Goal: Information Seeking & Learning: Learn about a topic

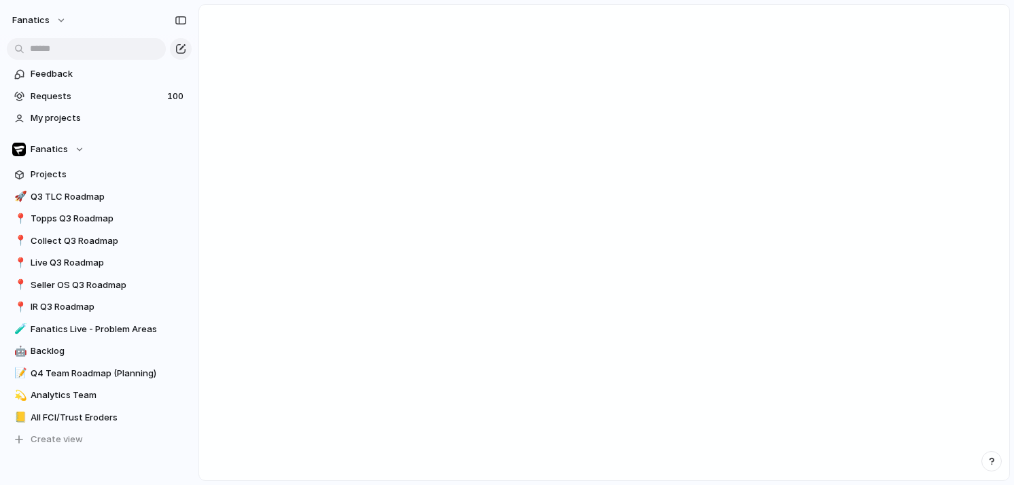
scroll to position [273, 0]
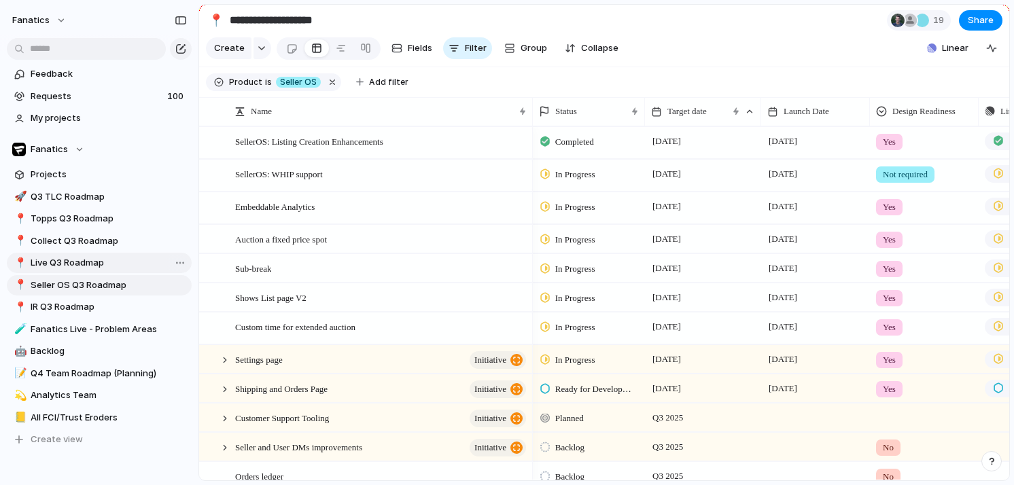
click at [31, 266] on span "Live Q3 Roadmap" at bounding box center [109, 263] width 156 height 14
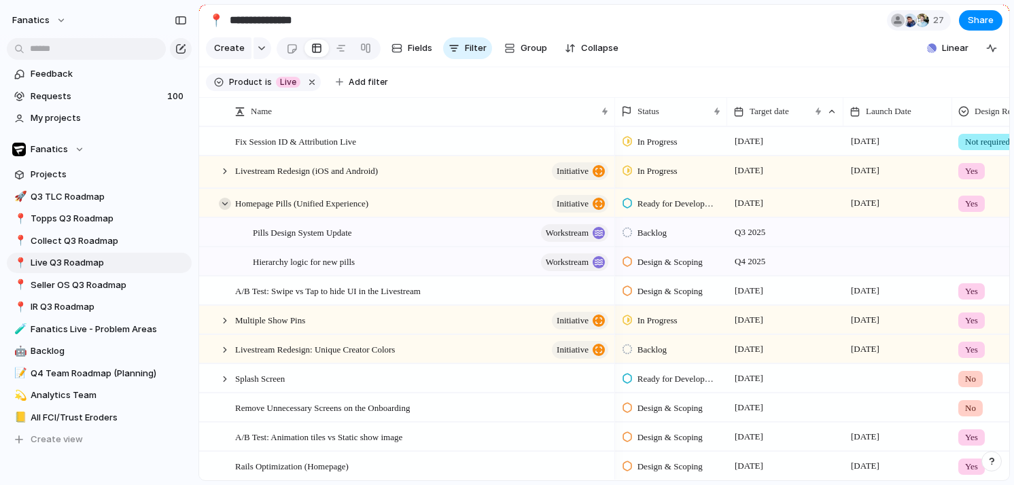
click at [222, 201] on div at bounding box center [225, 204] width 12 height 12
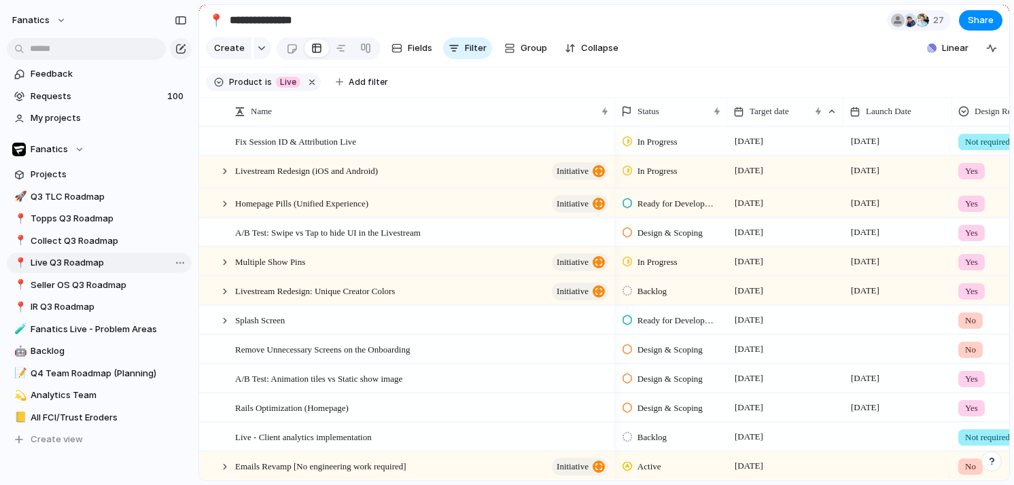
click at [43, 256] on span "Live Q3 Roadmap" at bounding box center [109, 263] width 156 height 14
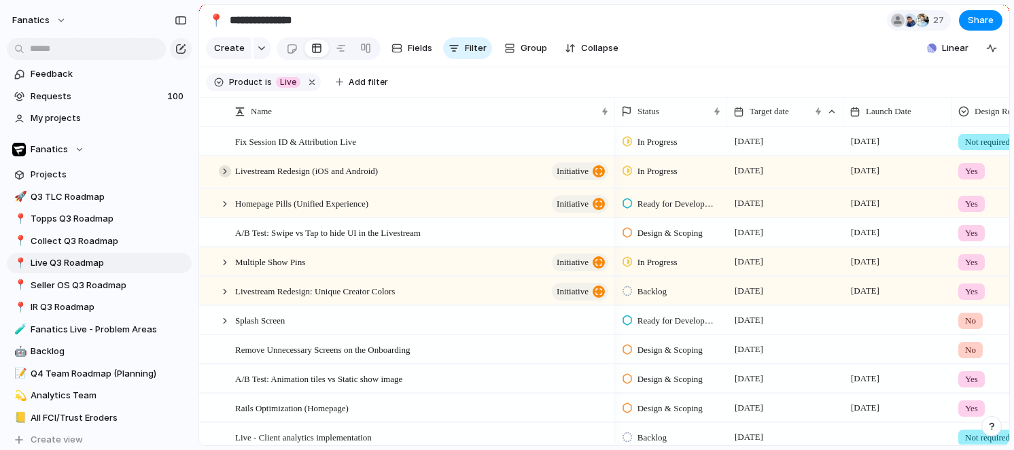
click at [224, 169] on div at bounding box center [225, 171] width 12 height 12
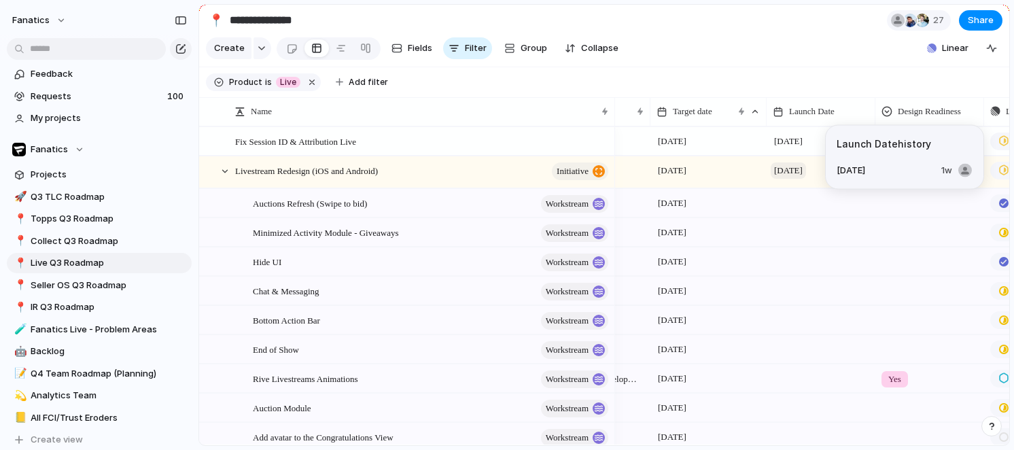
click at [802, 169] on span "[DATE]" at bounding box center [788, 170] width 35 height 16
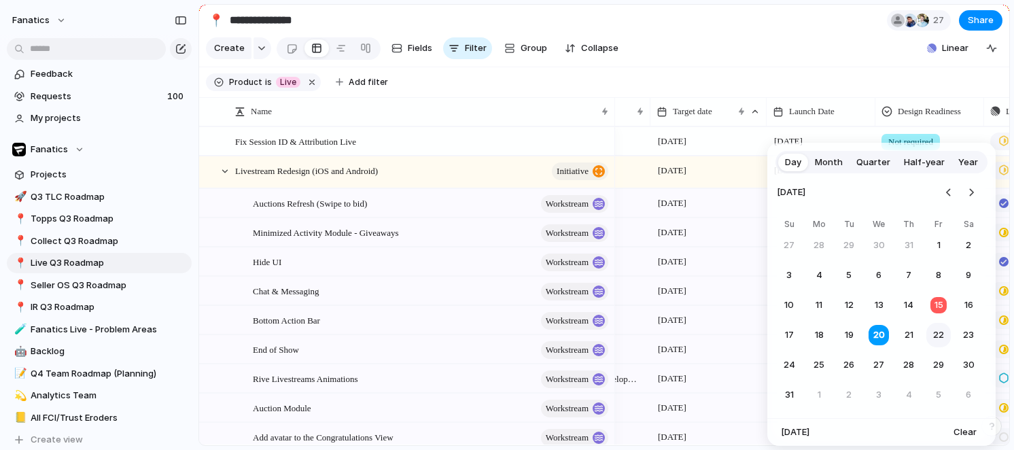
click at [938, 337] on button "22" at bounding box center [938, 335] width 24 height 24
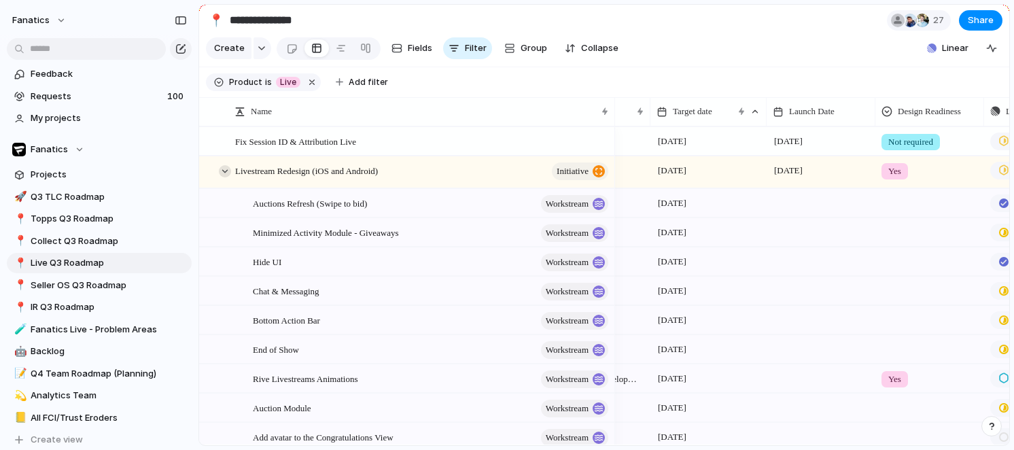
click at [220, 171] on div at bounding box center [225, 171] width 12 height 12
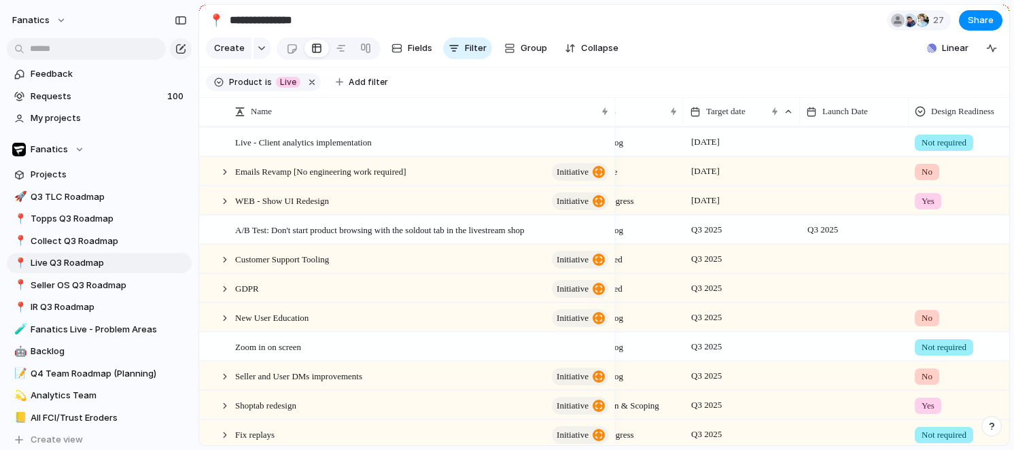
scroll to position [297, 0]
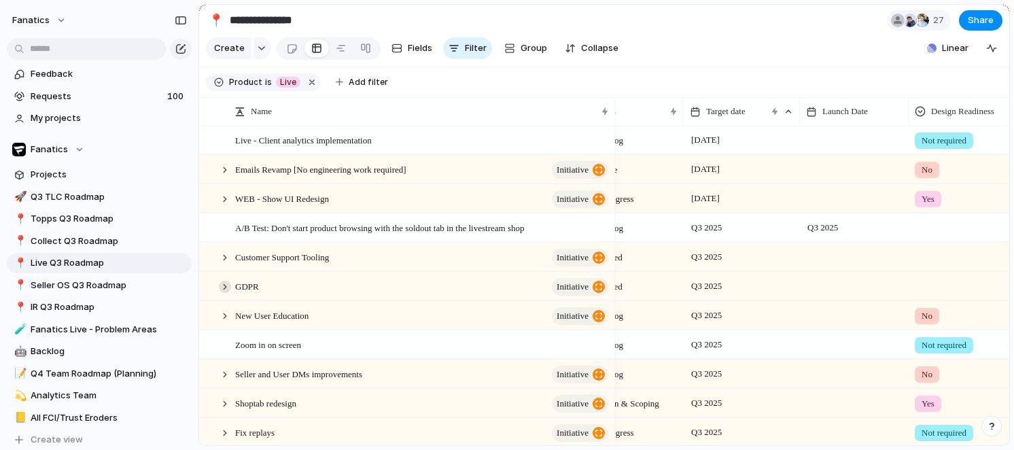
click at [224, 288] on div at bounding box center [225, 287] width 12 height 12
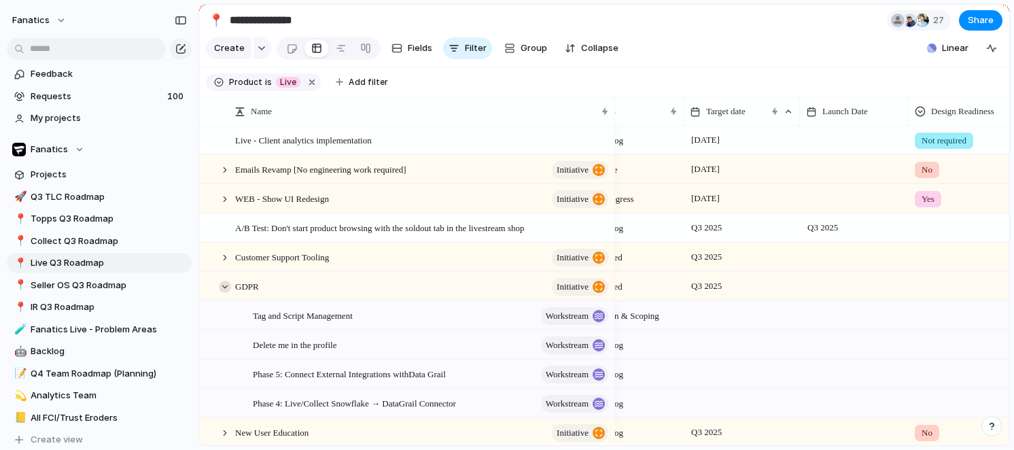
click at [224, 288] on div at bounding box center [225, 287] width 12 height 12
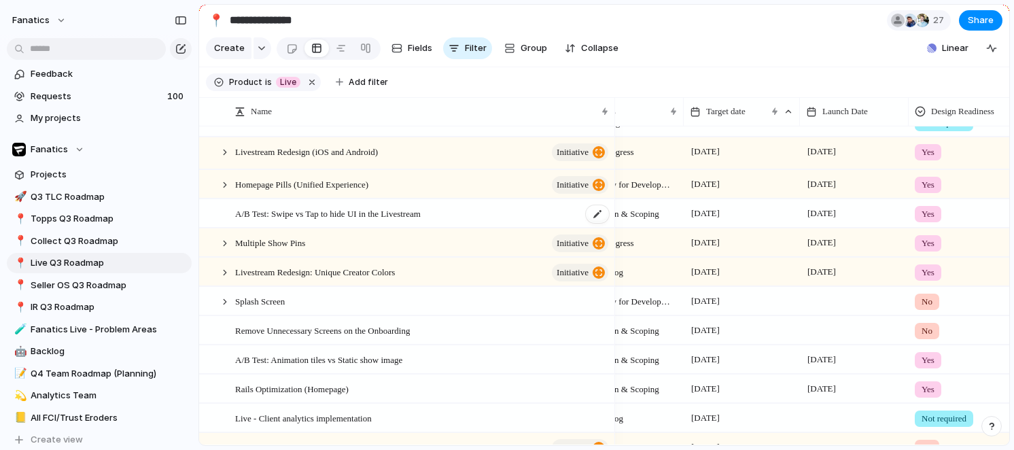
scroll to position [0, 0]
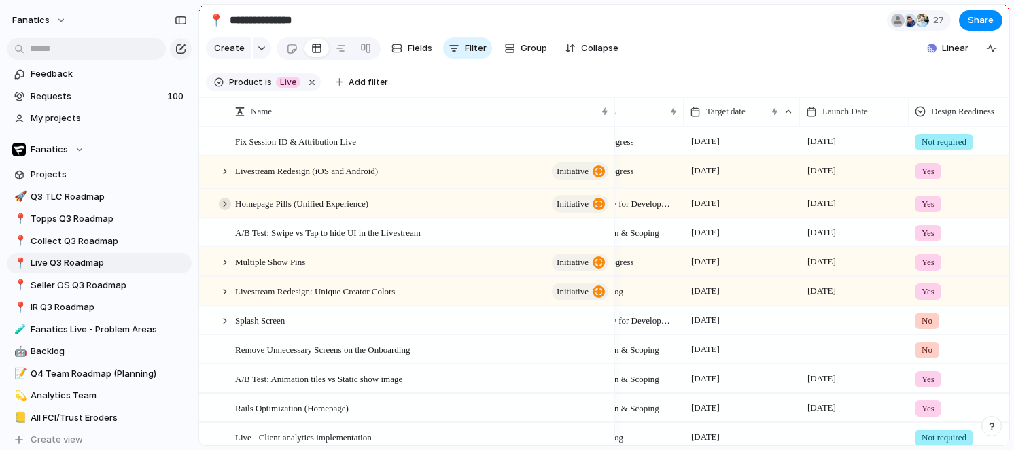
click at [223, 204] on div at bounding box center [225, 204] width 12 height 12
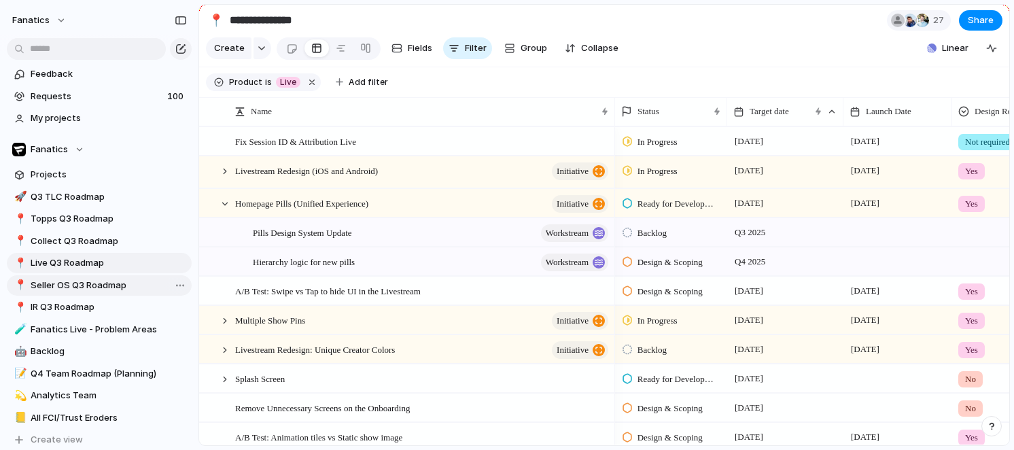
click at [81, 279] on span "Seller OS Q3 Roadmap" at bounding box center [109, 286] width 156 height 14
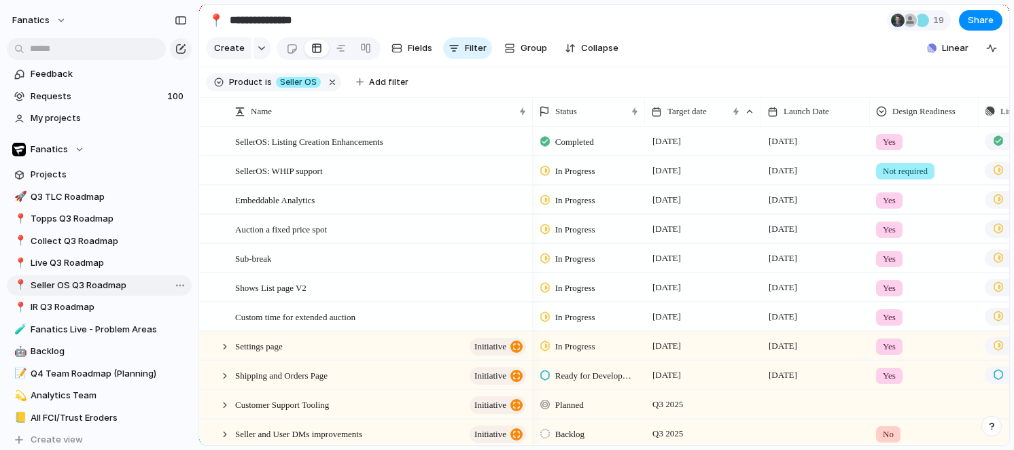
type input "**********"
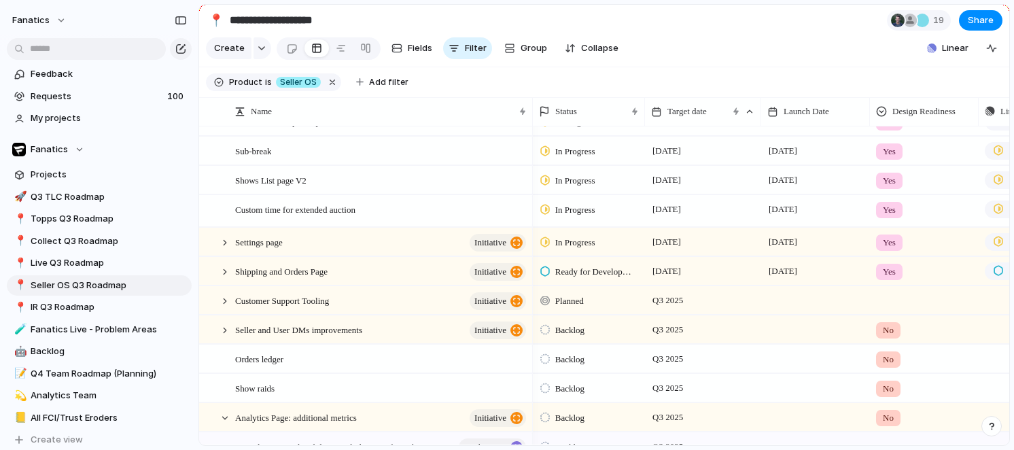
scroll to position [131, 0]
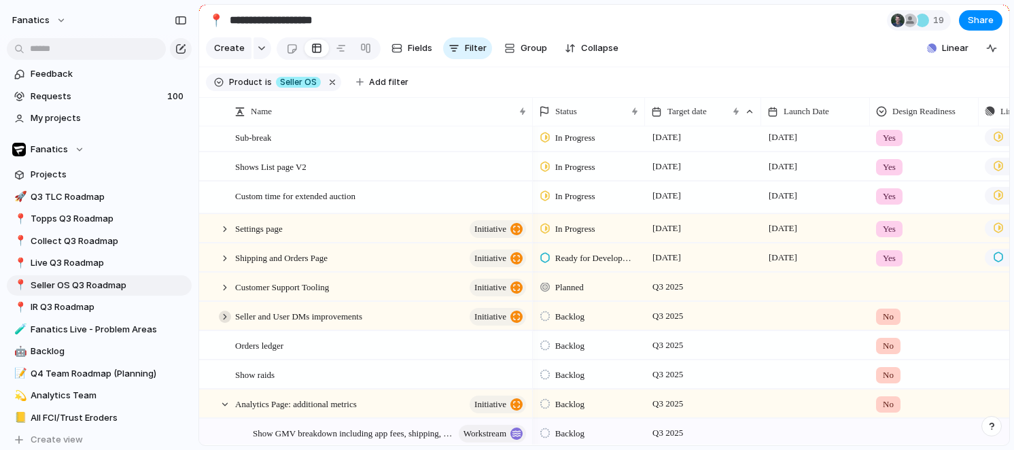
click at [224, 312] on div at bounding box center [225, 317] width 12 height 12
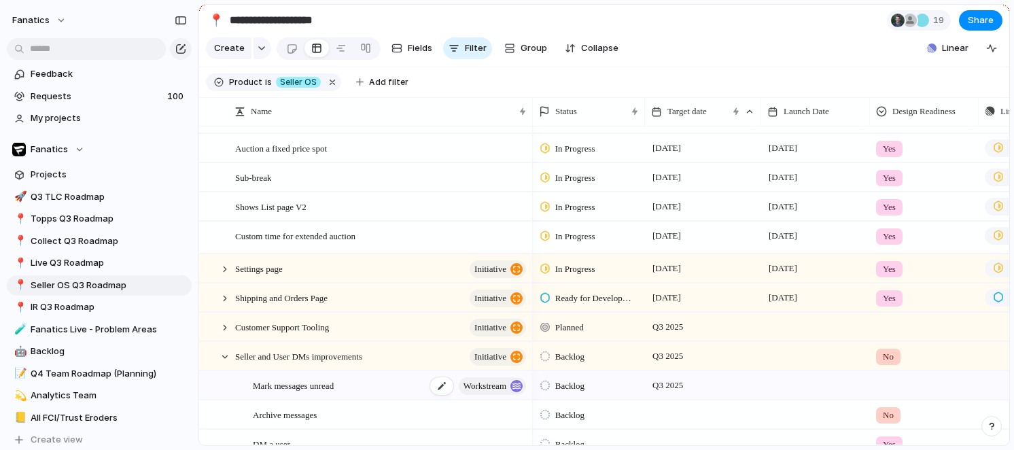
scroll to position [75, 0]
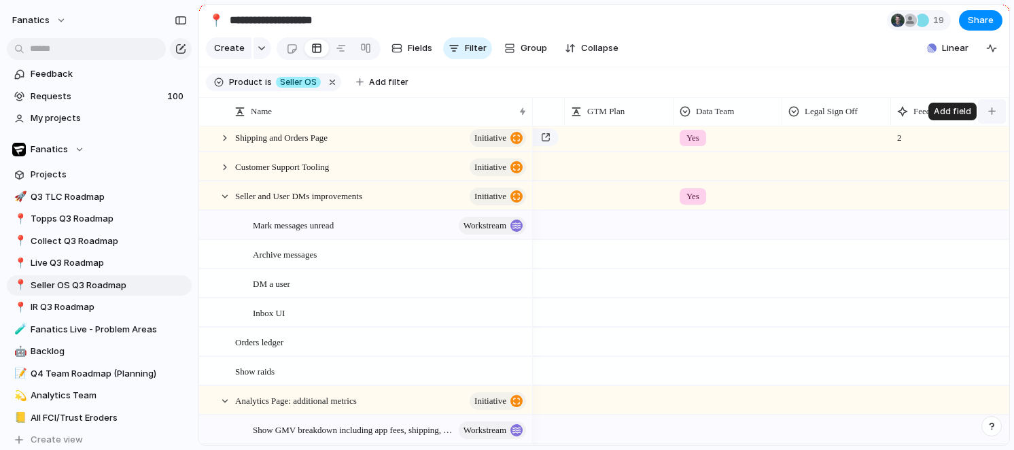
click at [994, 108] on div "button" at bounding box center [991, 110] width 7 height 7
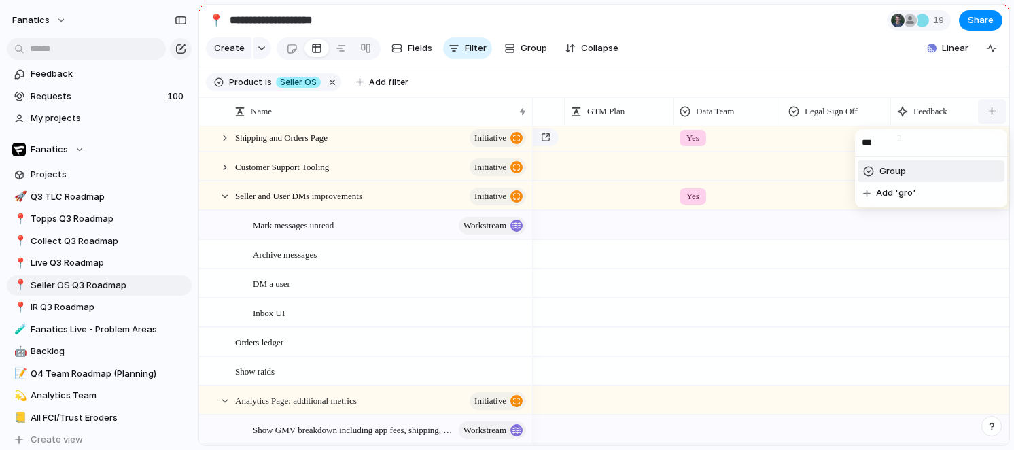
type input "****"
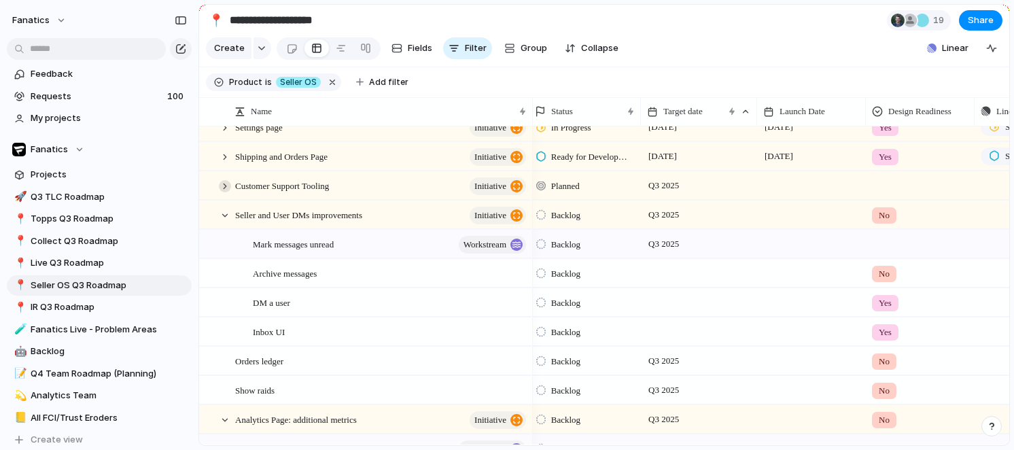
click at [228, 183] on div at bounding box center [225, 186] width 12 height 12
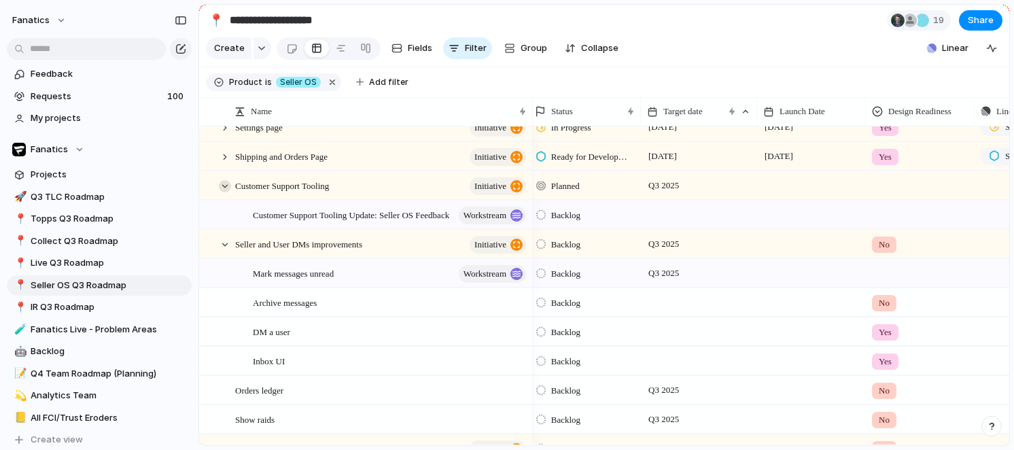
click at [222, 186] on div at bounding box center [225, 186] width 12 height 12
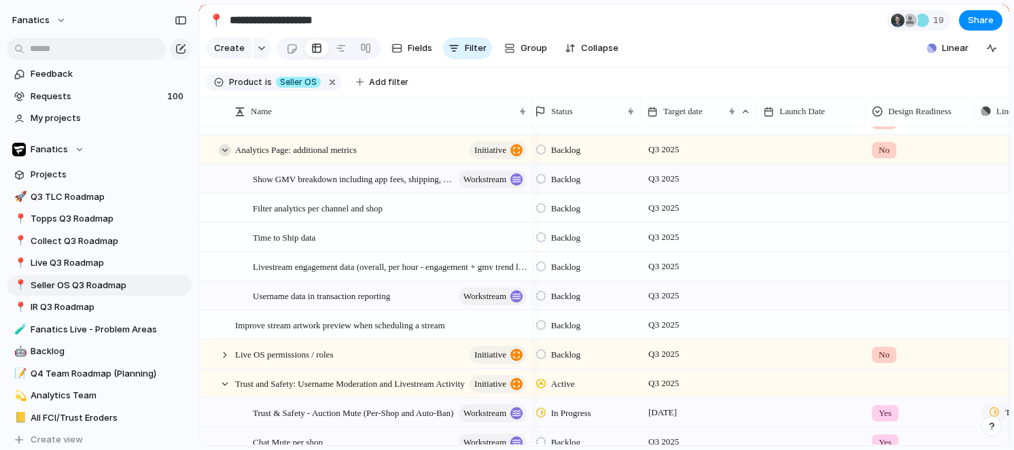
click at [225, 145] on div at bounding box center [225, 150] width 12 height 12
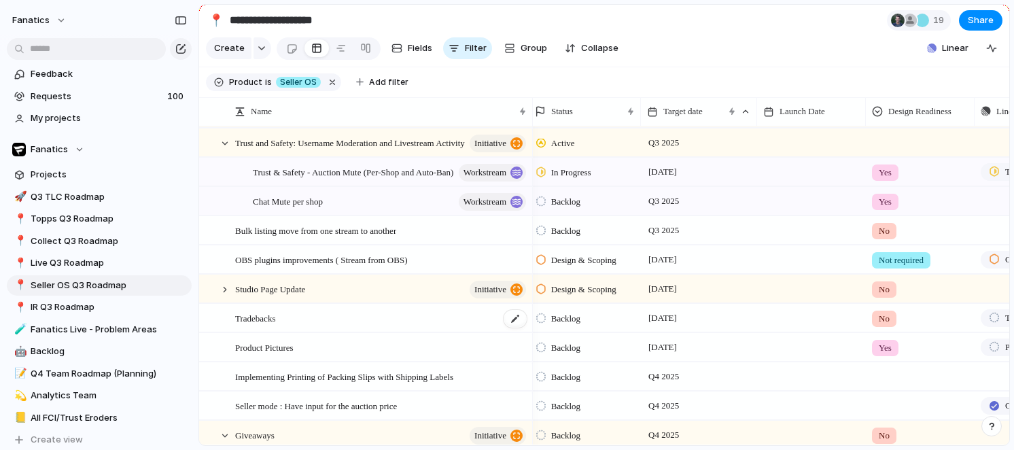
click at [480, 315] on div "Tradebacks" at bounding box center [381, 319] width 293 height 28
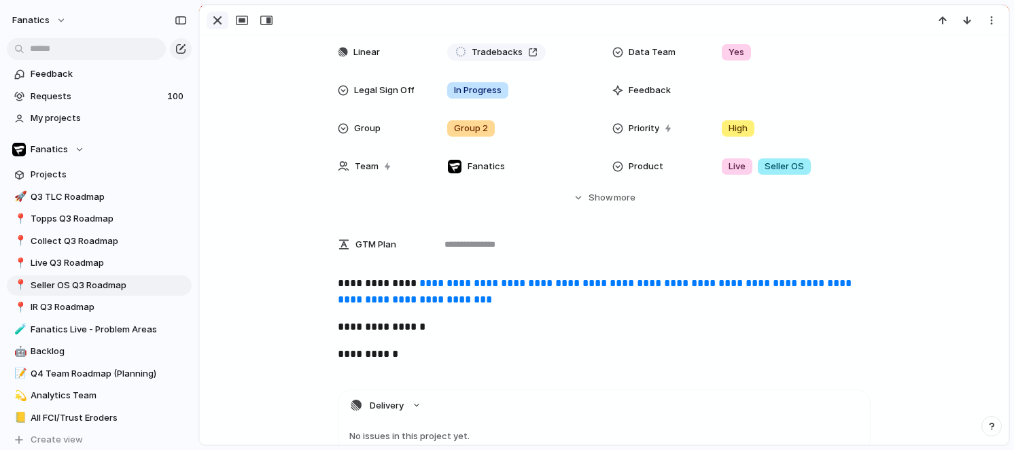
click at [219, 17] on div "button" at bounding box center [217, 20] width 16 height 16
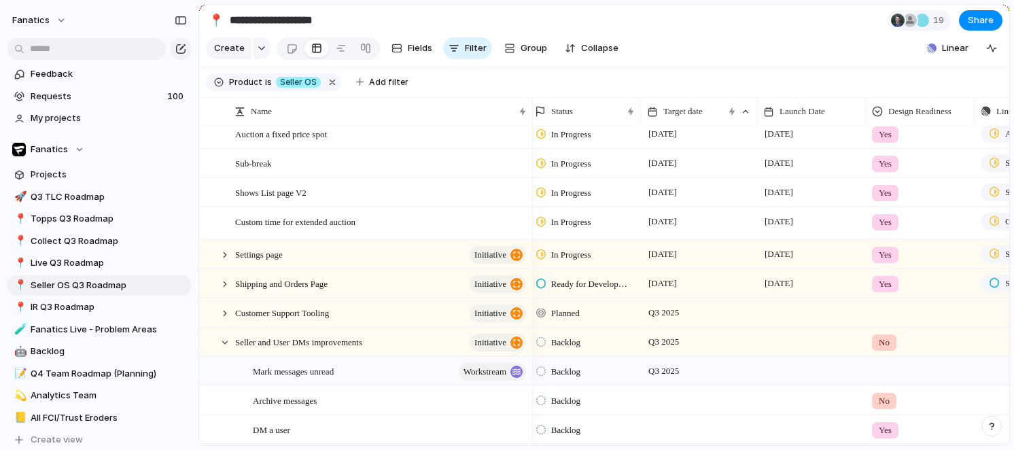
scroll to position [41, 0]
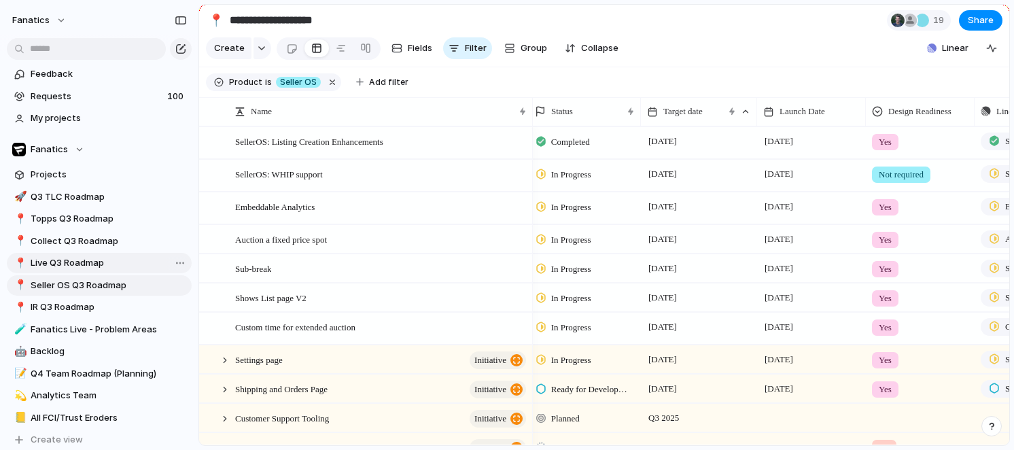
click at [67, 261] on span "Live Q3 Roadmap" at bounding box center [109, 263] width 156 height 14
type input "**********"
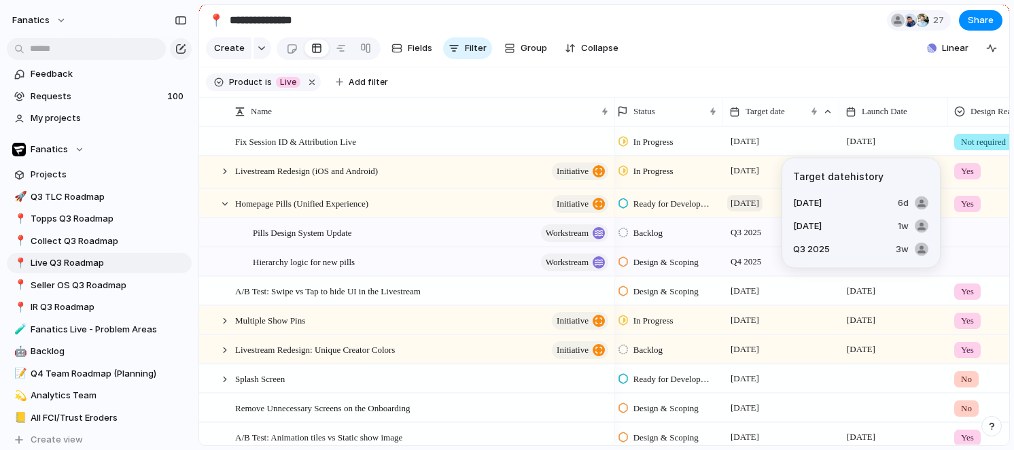
click at [740, 203] on span "[DATE]" at bounding box center [744, 203] width 35 height 16
click at [751, 198] on span "[DATE]" at bounding box center [744, 203] width 35 height 16
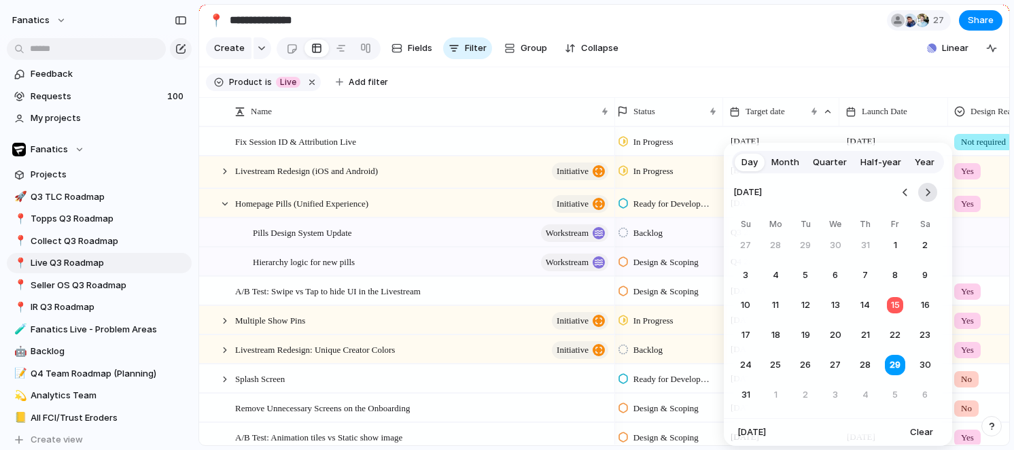
click at [926, 198] on button "Go to the Next Month" at bounding box center [927, 192] width 19 height 19
click at [896, 275] on button "12" at bounding box center [895, 275] width 24 height 24
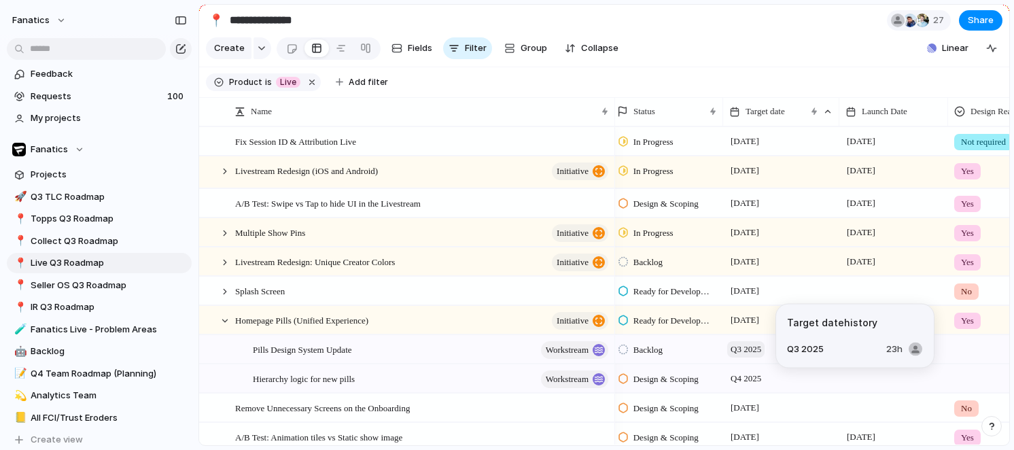
click at [745, 348] on span "Q3 2025" at bounding box center [745, 349] width 37 height 16
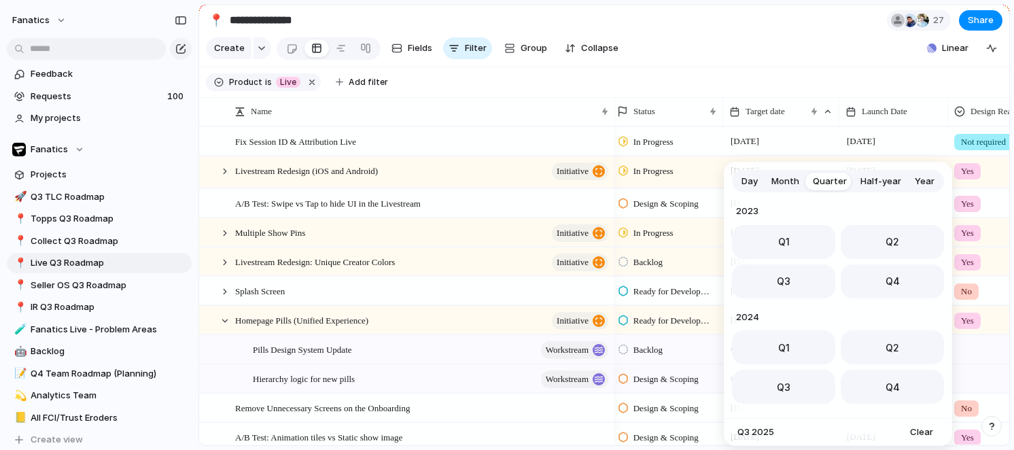
scroll to position [215, 0]
click at [749, 184] on span "Day" at bounding box center [750, 182] width 16 height 14
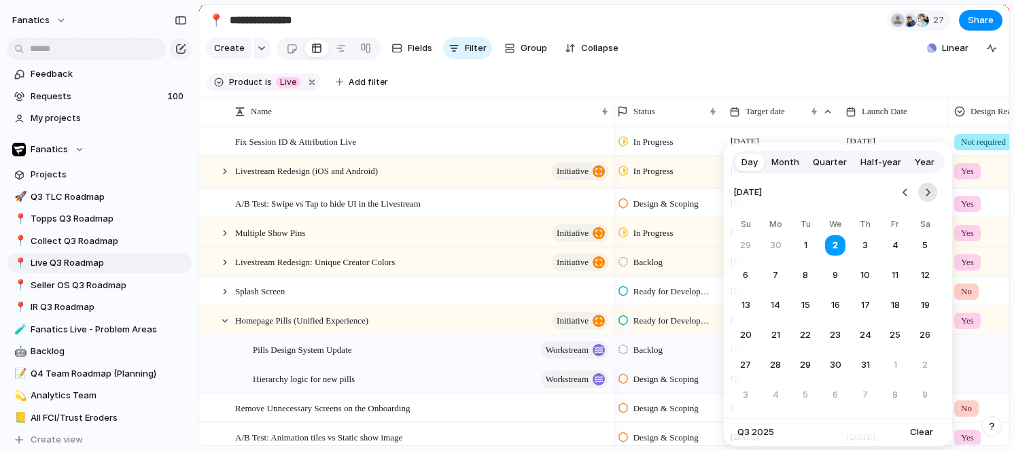
click at [931, 196] on button "Go to the Next Month" at bounding box center [927, 192] width 19 height 19
click at [893, 362] on button "29" at bounding box center [895, 365] width 24 height 24
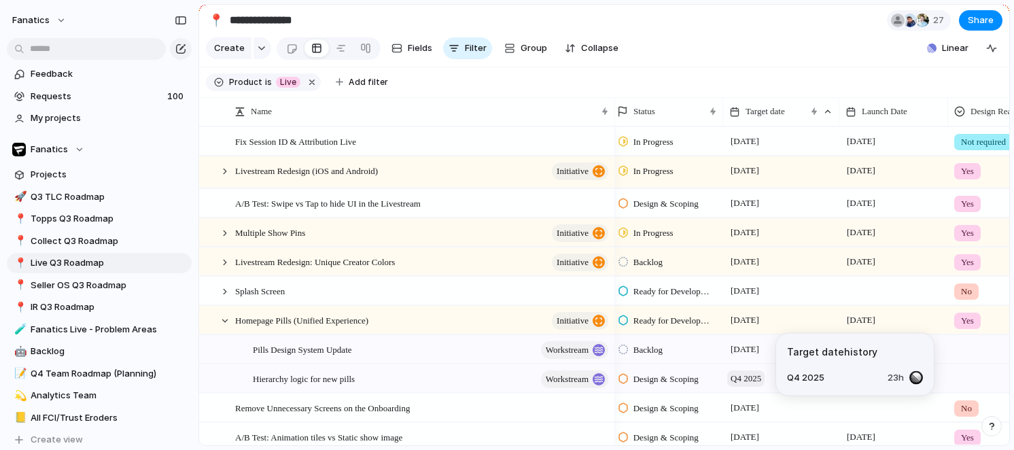
click at [747, 379] on span "Q4 2025" at bounding box center [745, 378] width 37 height 16
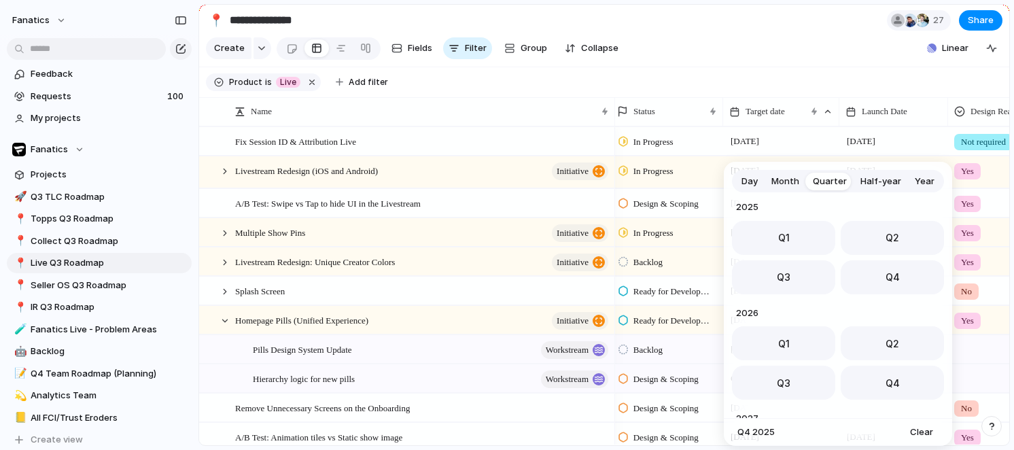
click at [752, 184] on span "Day" at bounding box center [750, 182] width 16 height 14
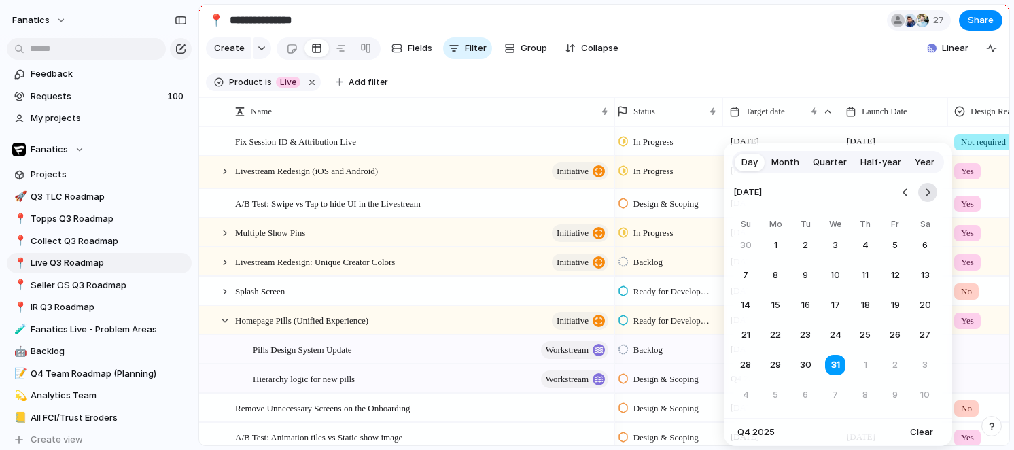
click at [926, 189] on button "Go to the Next Month" at bounding box center [927, 192] width 19 height 19
click at [900, 189] on button "Go to the Previous Month" at bounding box center [905, 192] width 19 height 19
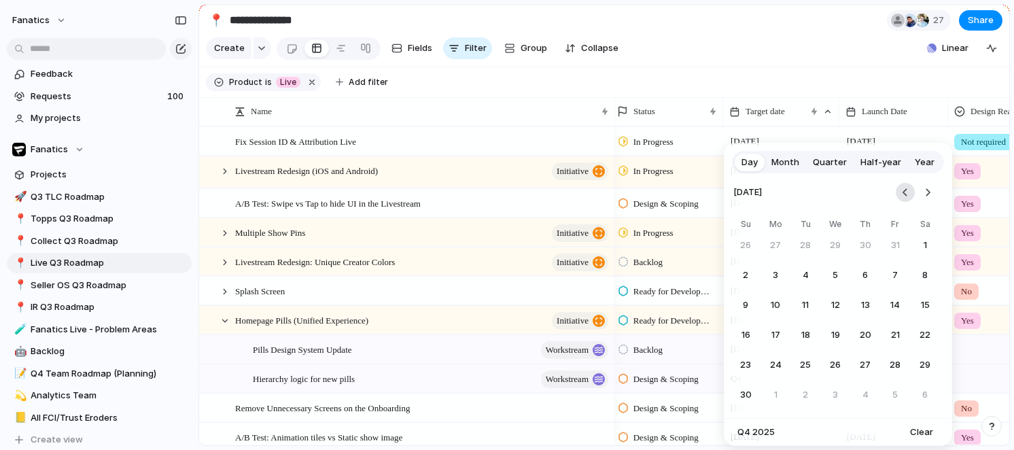
click at [900, 189] on button "Go to the Previous Month" at bounding box center [905, 192] width 19 height 19
click at [927, 196] on button "Go to the Next Month" at bounding box center [927, 192] width 19 height 19
click at [897, 281] on button "12" at bounding box center [895, 275] width 24 height 24
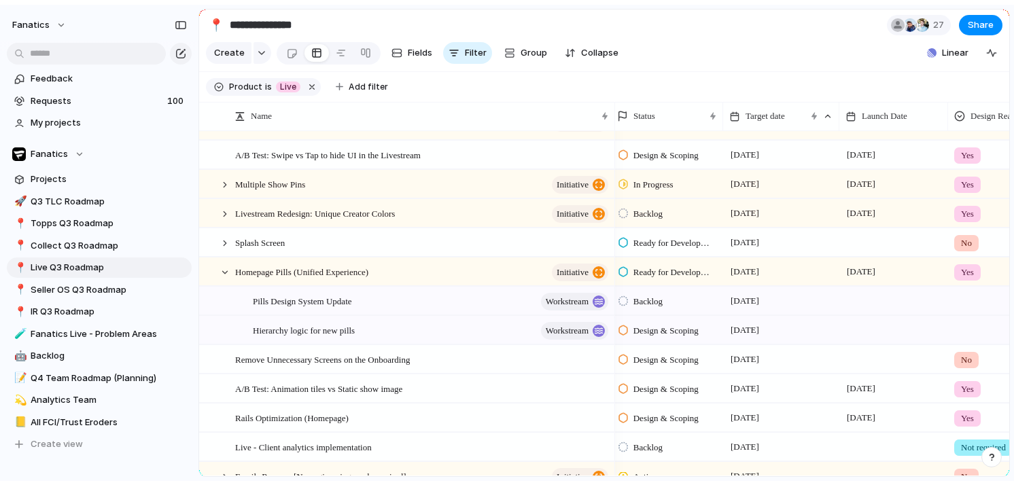
scroll to position [53, 0]
